Goal: Task Accomplishment & Management: Manage account settings

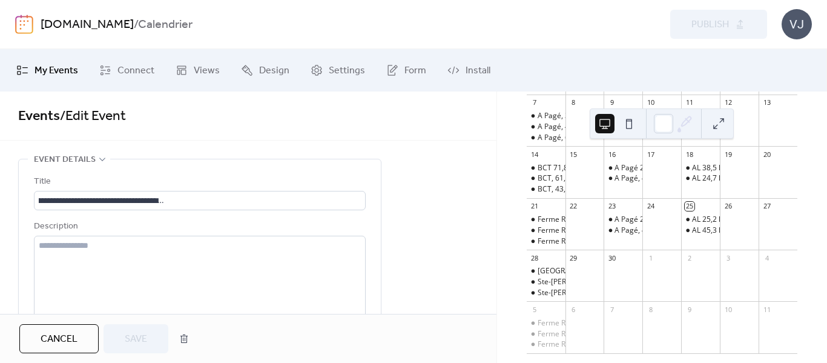
scroll to position [208, 0]
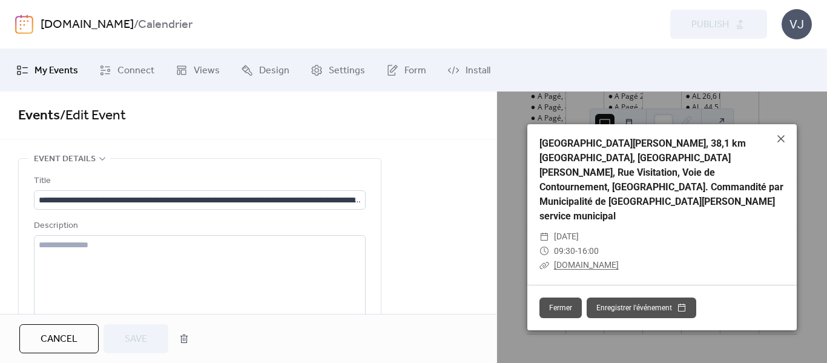
scroll to position [0, 0]
click at [47, 115] on link "Events" at bounding box center [39, 116] width 42 height 27
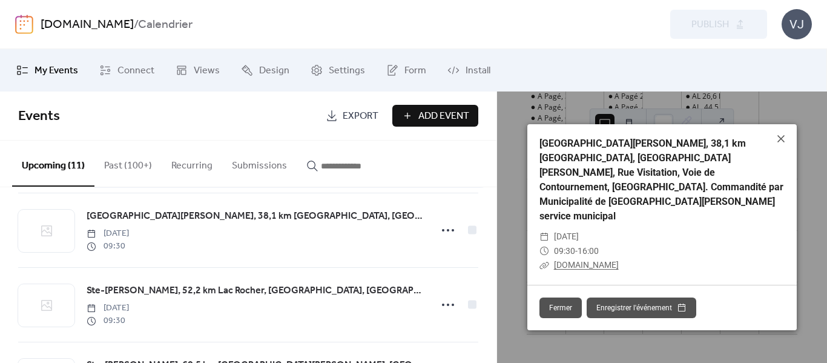
scroll to position [182, 0]
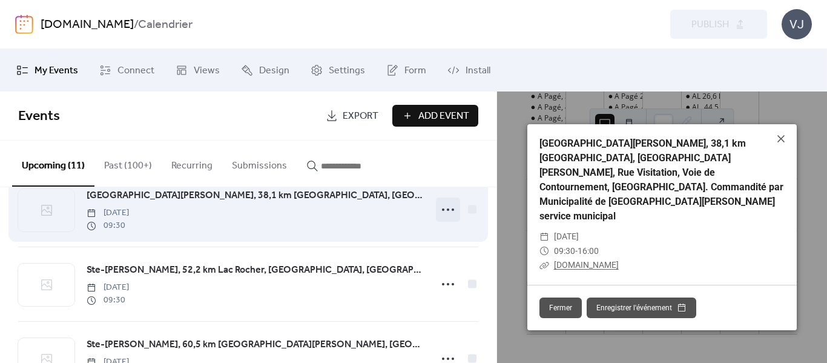
click at [442, 211] on circle at bounding box center [443, 209] width 2 height 2
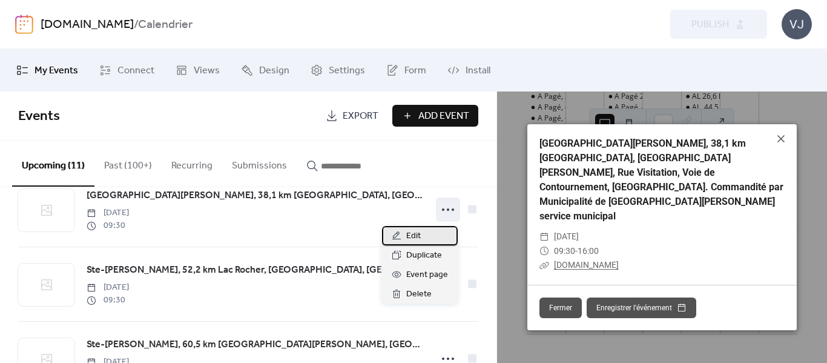
click at [417, 231] on span "Edit" at bounding box center [413, 236] width 15 height 15
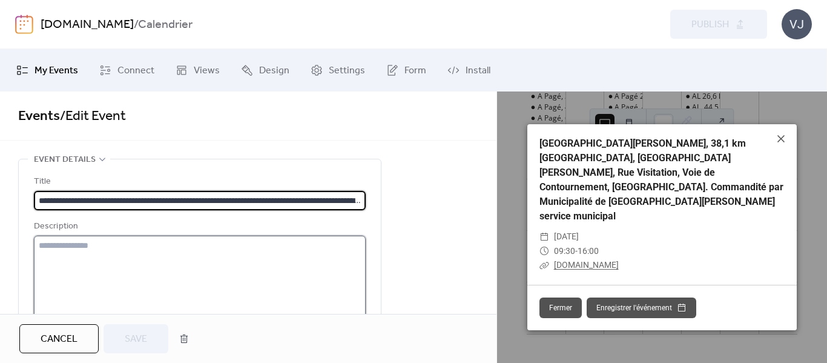
click at [70, 257] on textarea at bounding box center [200, 282] width 332 height 92
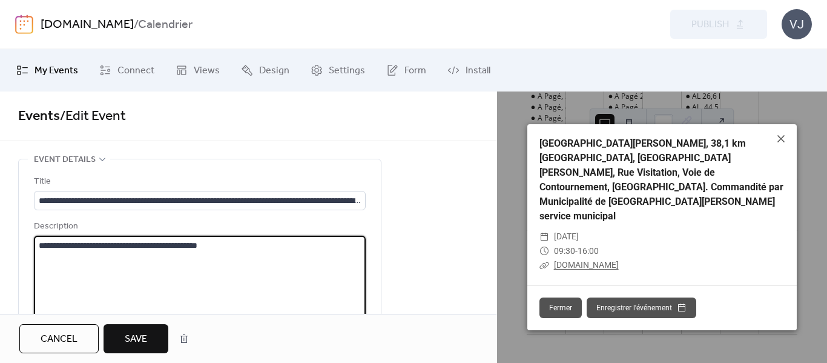
type textarea "**********"
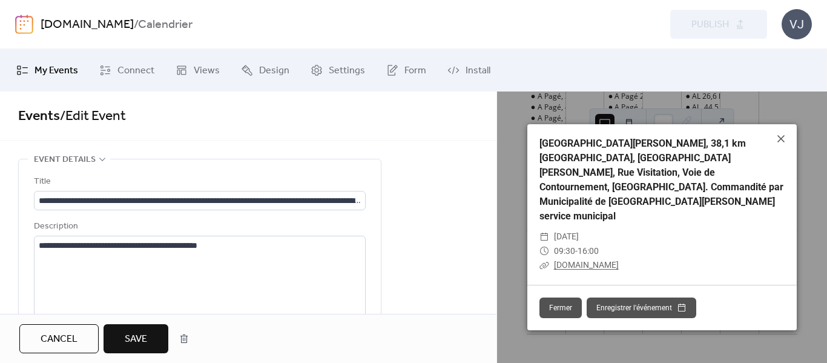
click at [152, 336] on button "Save" at bounding box center [136, 338] width 65 height 29
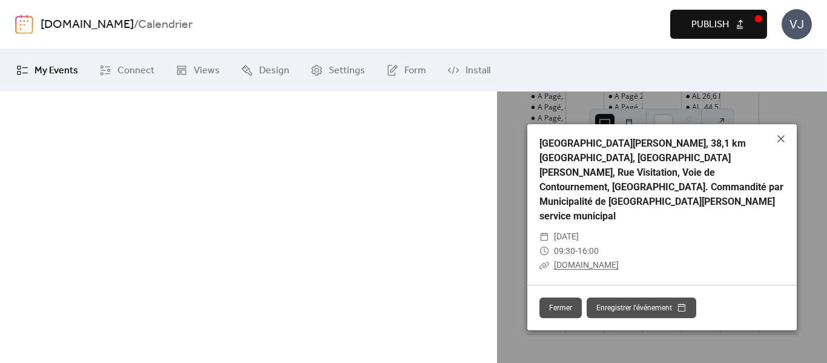
click at [725, 24] on span "Publish" at bounding box center [711, 25] width 38 height 15
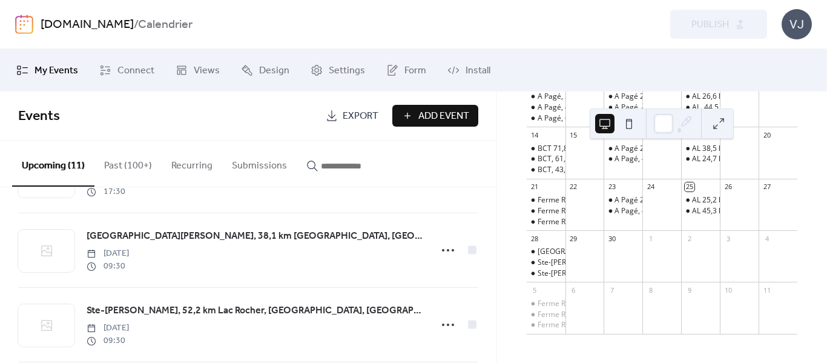
scroll to position [182, 0]
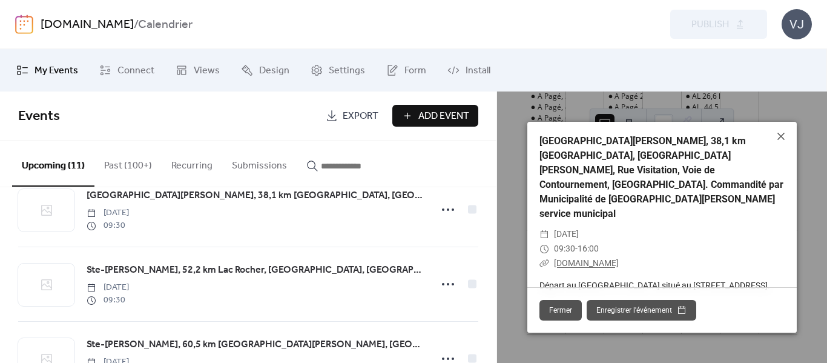
click at [783, 144] on icon at bounding box center [781, 136] width 15 height 15
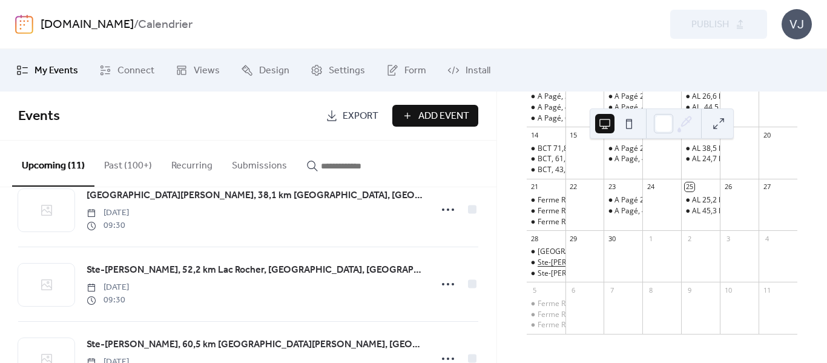
click at [567, 258] on div "Ste-[PERSON_NAME], 52,2 km Lac Rocher, [GEOGRAPHIC_DATA], [GEOGRAPHIC_DATA], St…" at bounding box center [827, 262] width 578 height 10
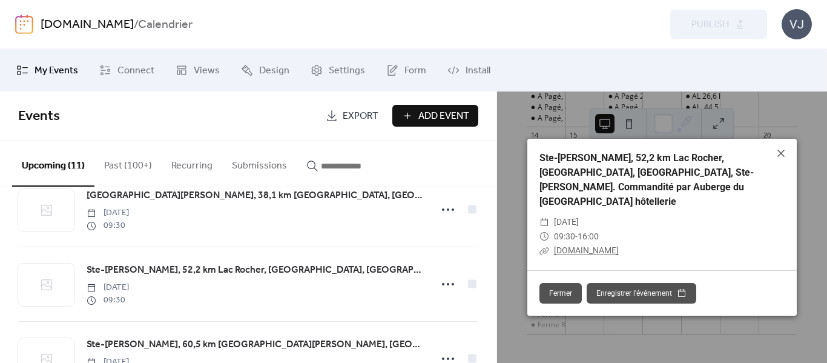
click at [586, 244] on span "[DOMAIN_NAME]" at bounding box center [586, 251] width 65 height 15
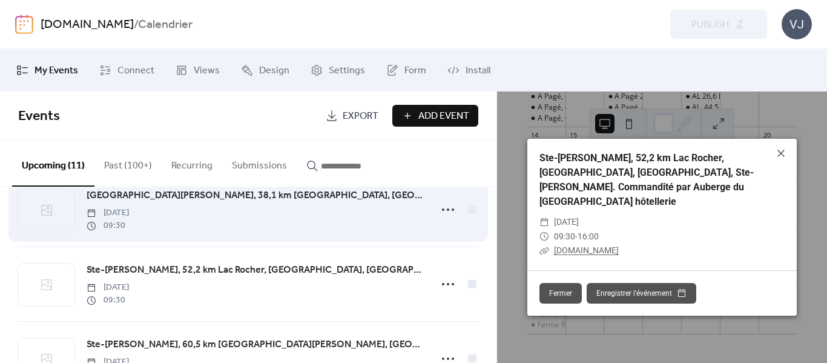
scroll to position [242, 0]
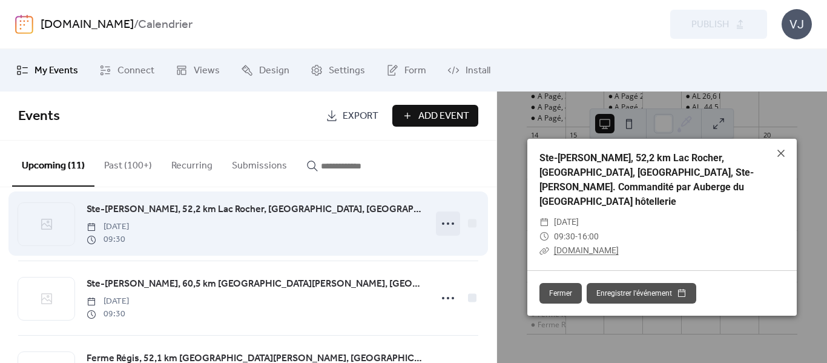
click at [445, 224] on icon at bounding box center [448, 223] width 19 height 19
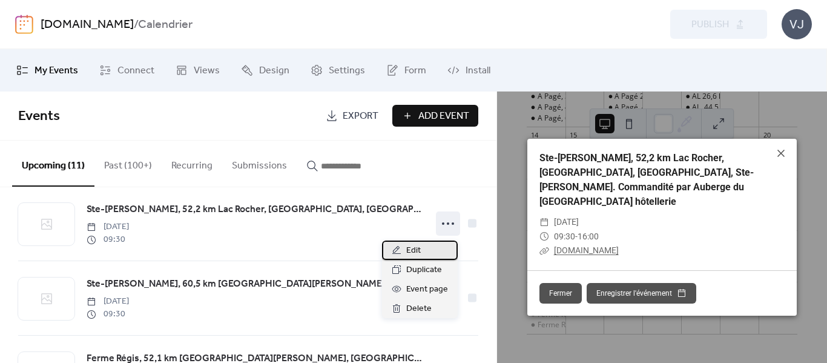
click at [417, 246] on span "Edit" at bounding box center [413, 251] width 15 height 15
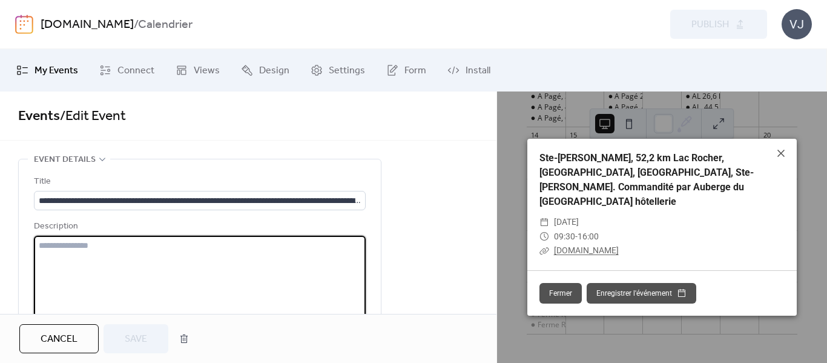
click at [59, 254] on textarea at bounding box center [200, 282] width 332 height 92
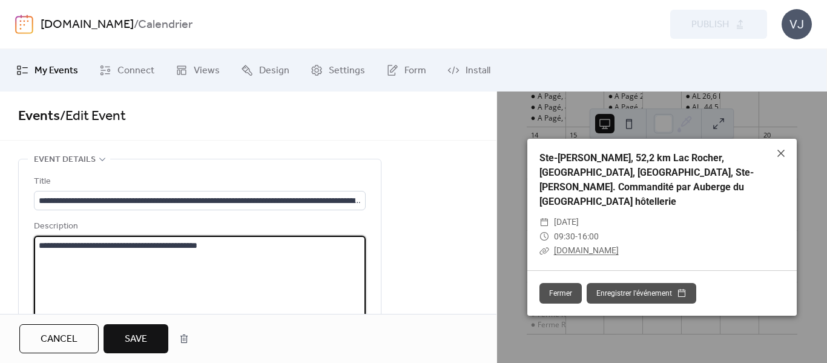
type textarea "**********"
drag, startPoint x: 120, startPoint y: 337, endPoint x: 412, endPoint y: 259, distance: 302.3
click at [120, 337] on button "Save" at bounding box center [136, 338] width 65 height 29
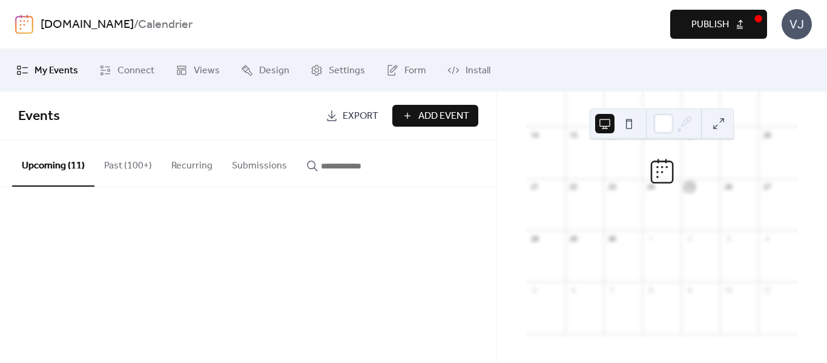
click at [704, 24] on span "Publish" at bounding box center [711, 25] width 38 height 15
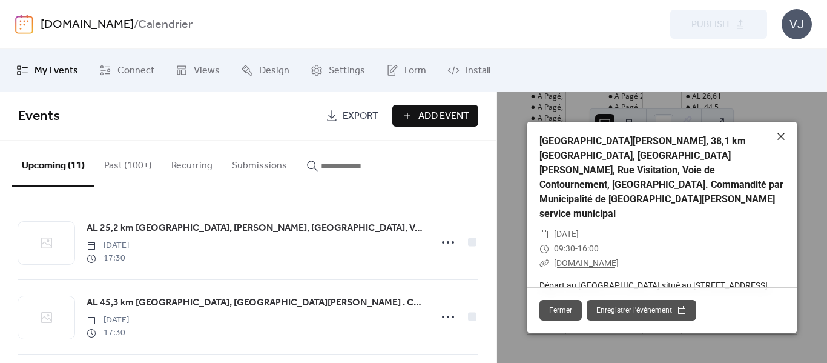
click at [777, 144] on icon at bounding box center [781, 136] width 15 height 15
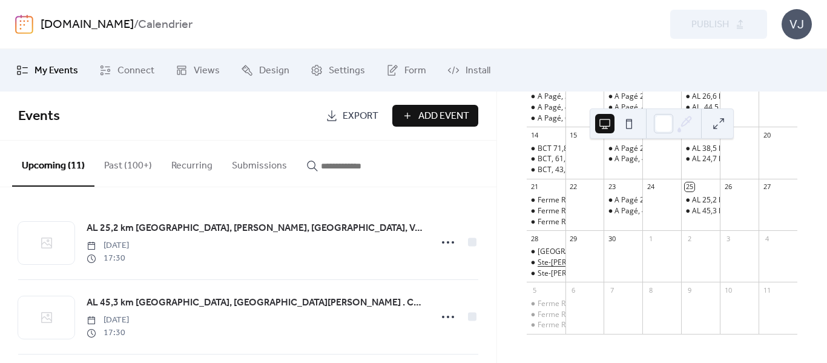
click at [551, 264] on div "Ste-[PERSON_NAME], 52,2 km Lac Rocher, [GEOGRAPHIC_DATA], [GEOGRAPHIC_DATA], St…" at bounding box center [827, 262] width 578 height 10
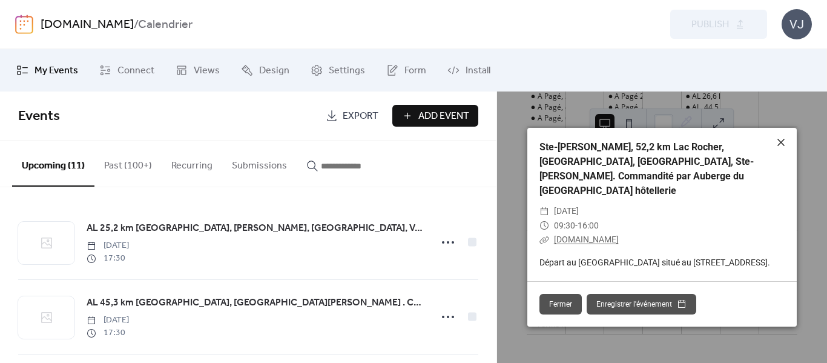
click at [783, 150] on icon at bounding box center [781, 142] width 15 height 15
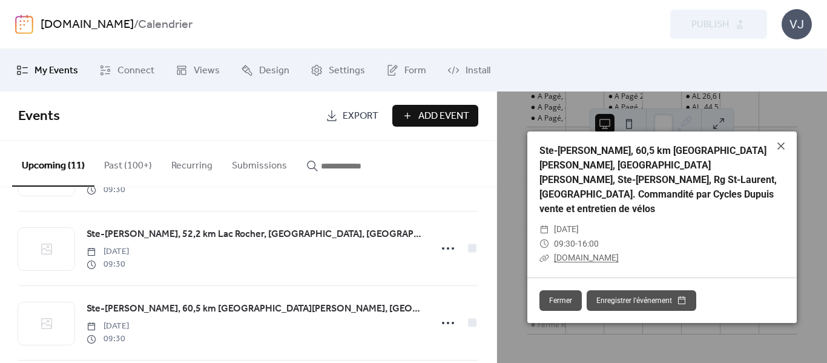
scroll to position [242, 0]
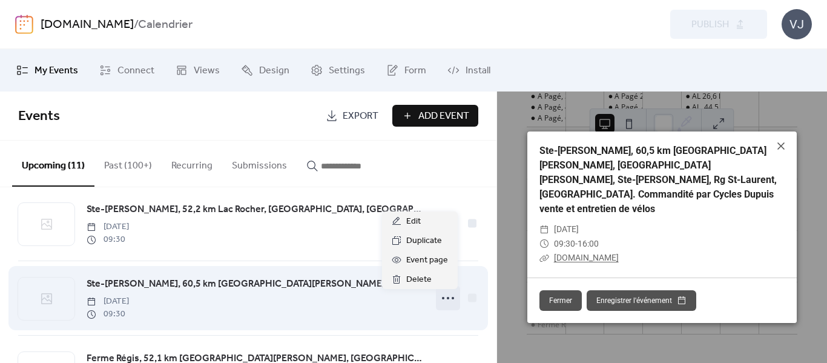
click at [447, 294] on icon at bounding box center [448, 297] width 19 height 19
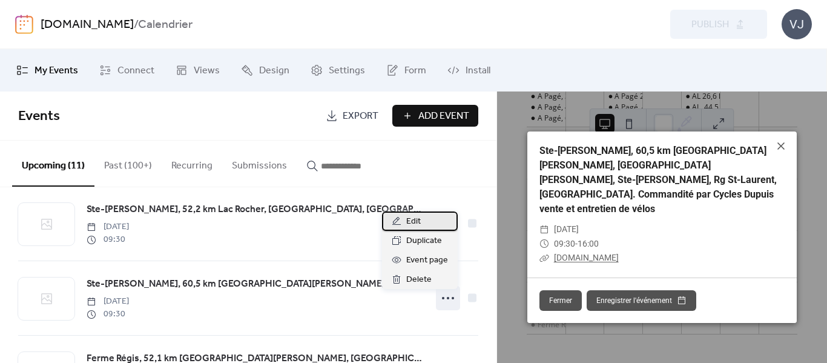
click at [422, 221] on div "Edit" at bounding box center [420, 220] width 76 height 19
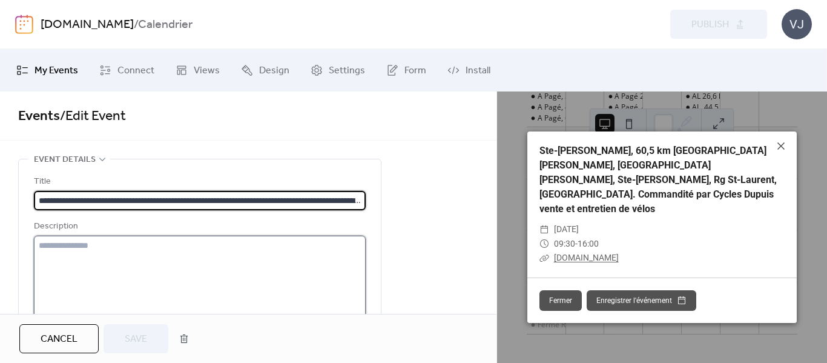
click at [88, 265] on textarea at bounding box center [200, 282] width 332 height 92
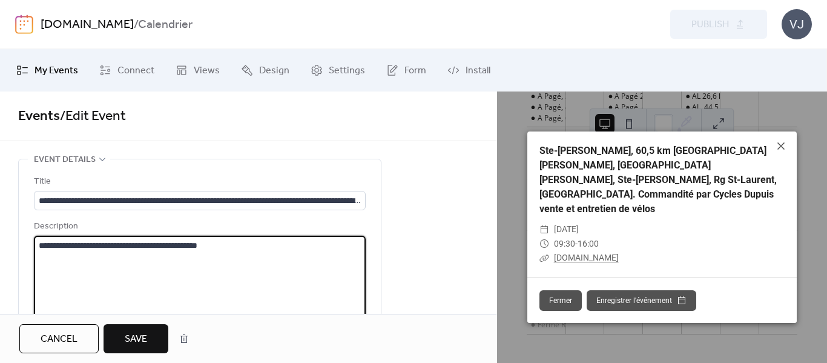
type textarea "**********"
click at [113, 339] on button "Save" at bounding box center [136, 338] width 65 height 29
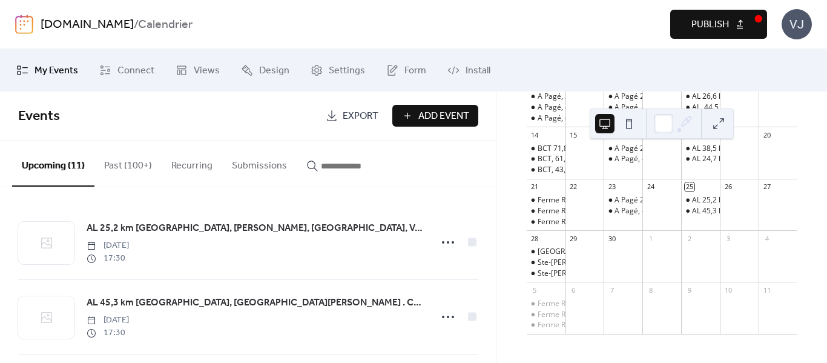
click at [717, 22] on span "Publish" at bounding box center [711, 25] width 38 height 15
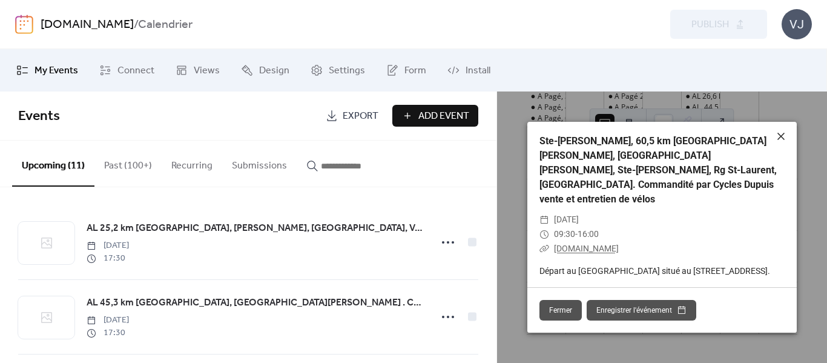
click at [781, 144] on icon at bounding box center [781, 136] width 15 height 15
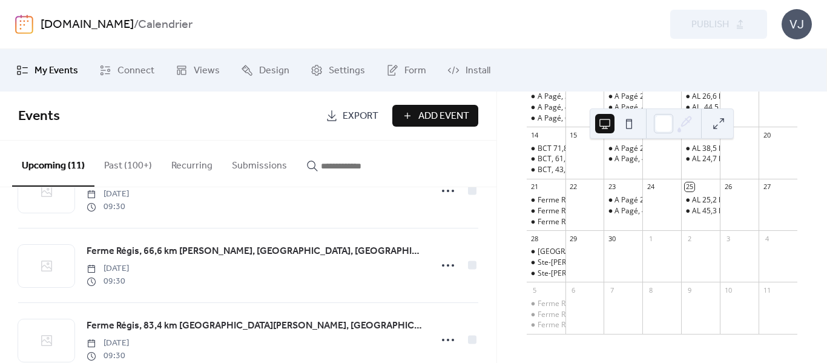
scroll to position [363, 0]
